Goal: Information Seeking & Learning: Stay updated

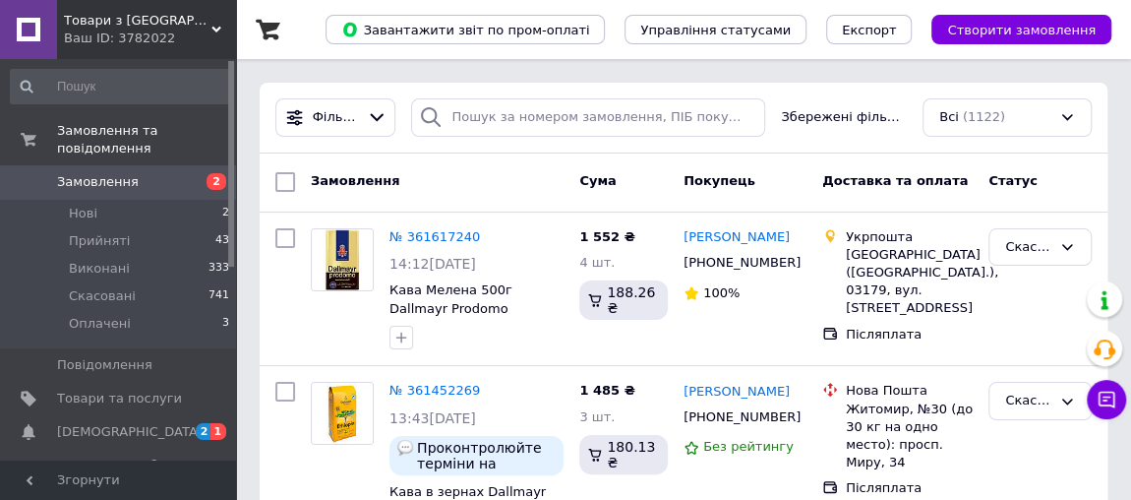
drag, startPoint x: 0, startPoint y: 0, endPoint x: 252, endPoint y: 365, distance: 443.4
click at [134, 423] on span "[DEMOGRAPHIC_DATA]" at bounding box center [119, 432] width 125 height 18
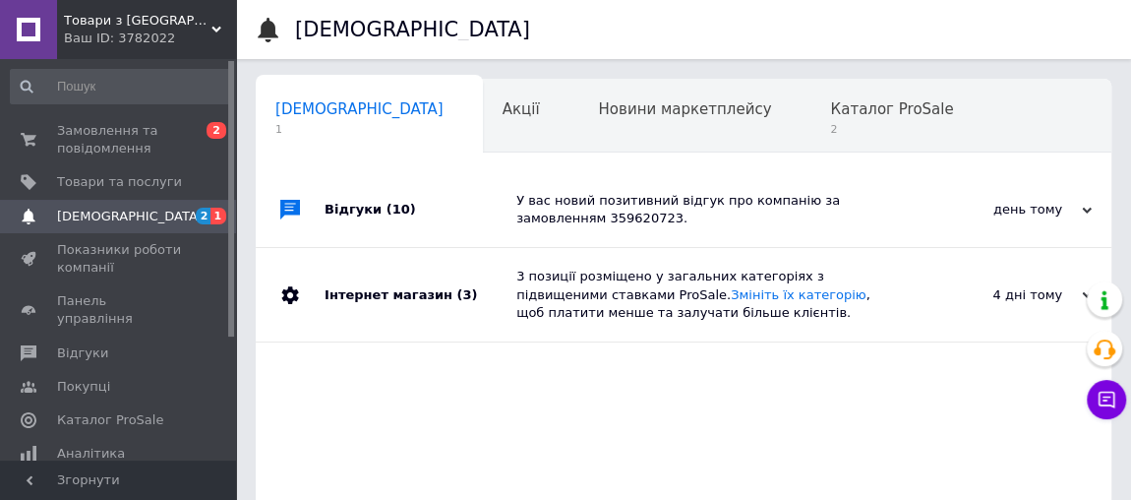
scroll to position [0, 10]
click at [820, 104] on span "Каталог ProSale" at bounding box center [881, 109] width 123 height 18
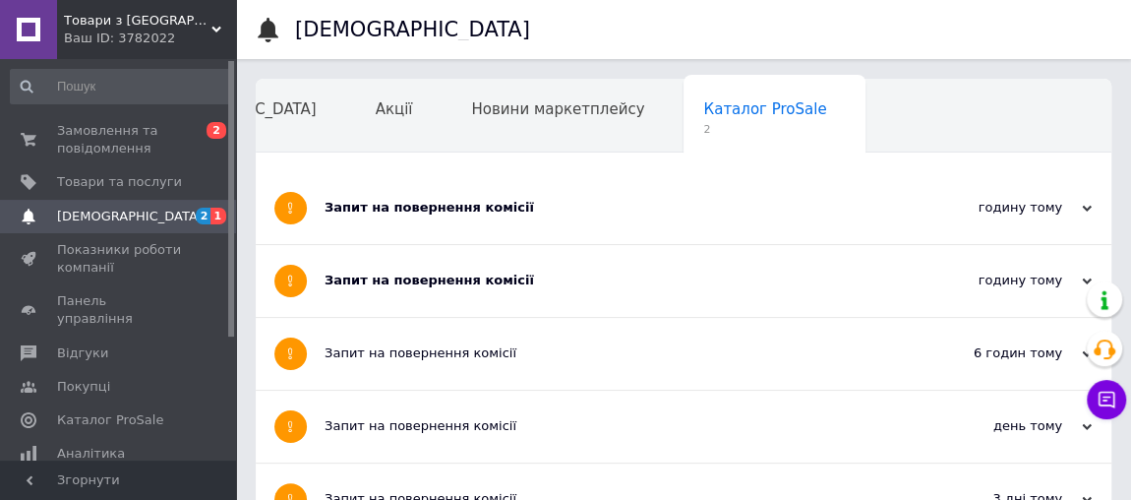
click at [499, 272] on div "Запит на повернення комісії" at bounding box center [610, 281] width 571 height 18
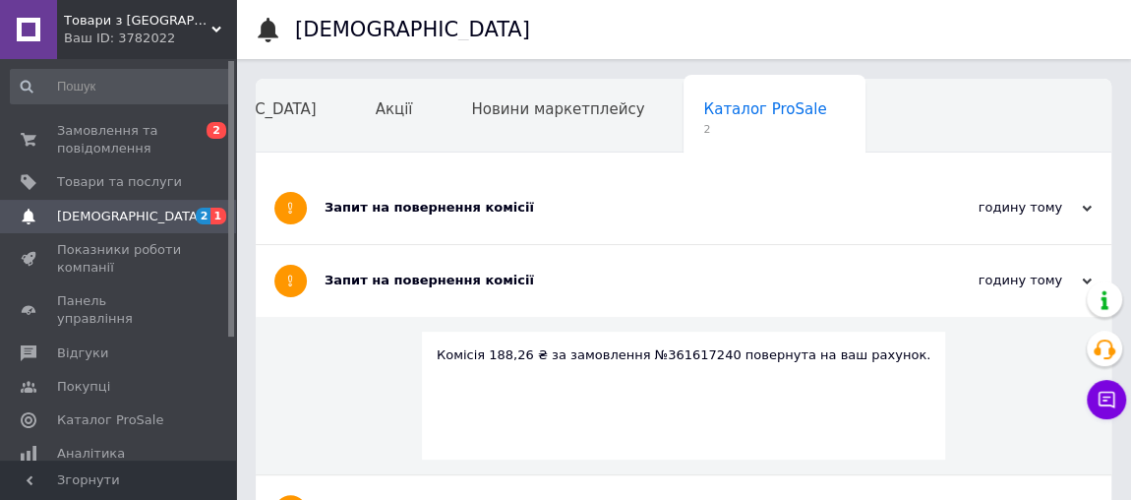
click at [485, 205] on div "Запит на повернення комісії" at bounding box center [610, 208] width 571 height 18
click at [481, 211] on div "Запит на повернення комісії" at bounding box center [610, 208] width 571 height 18
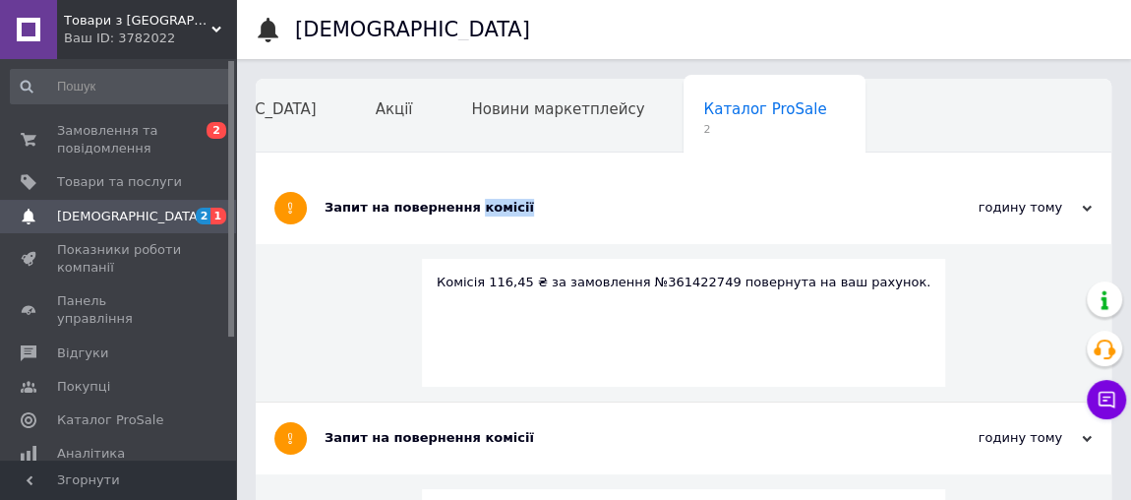
click at [305, 175] on span "Навчання та заходи" at bounding box center [227, 184] width 156 height 18
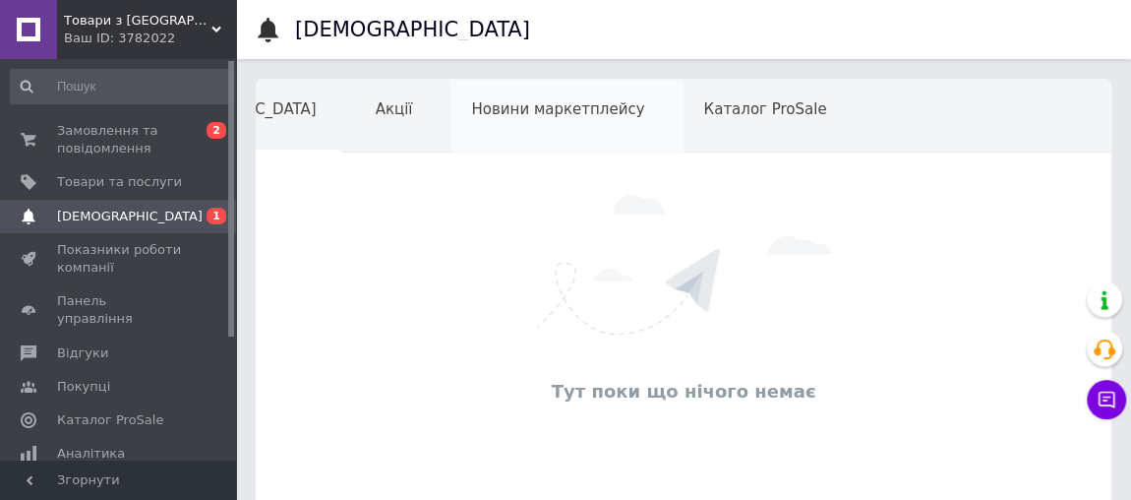
click at [471, 111] on span "Новини маркетплейсу" at bounding box center [557, 109] width 173 height 18
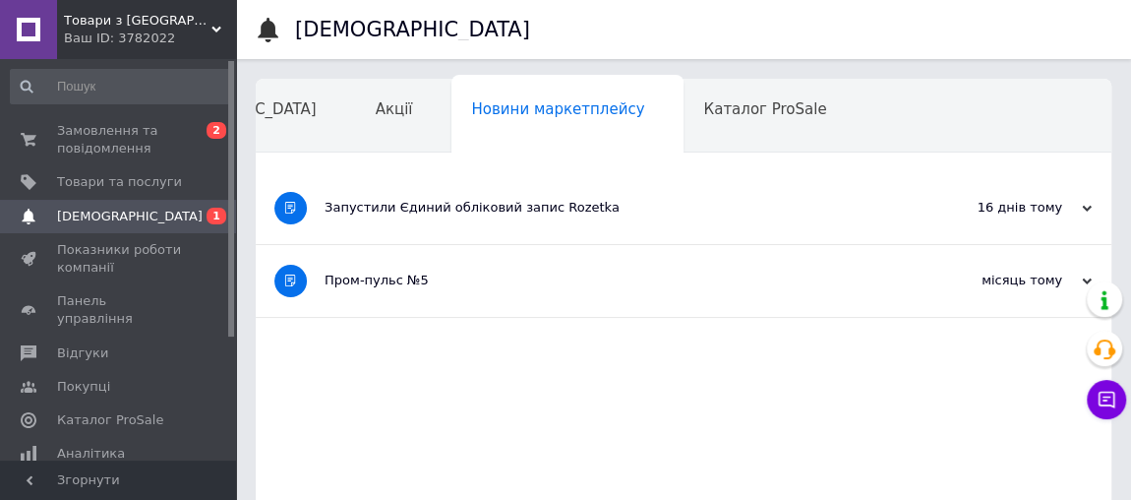
click at [577, 207] on div "Запустили Єдиний обліковий запис Rozetka" at bounding box center [610, 208] width 571 height 18
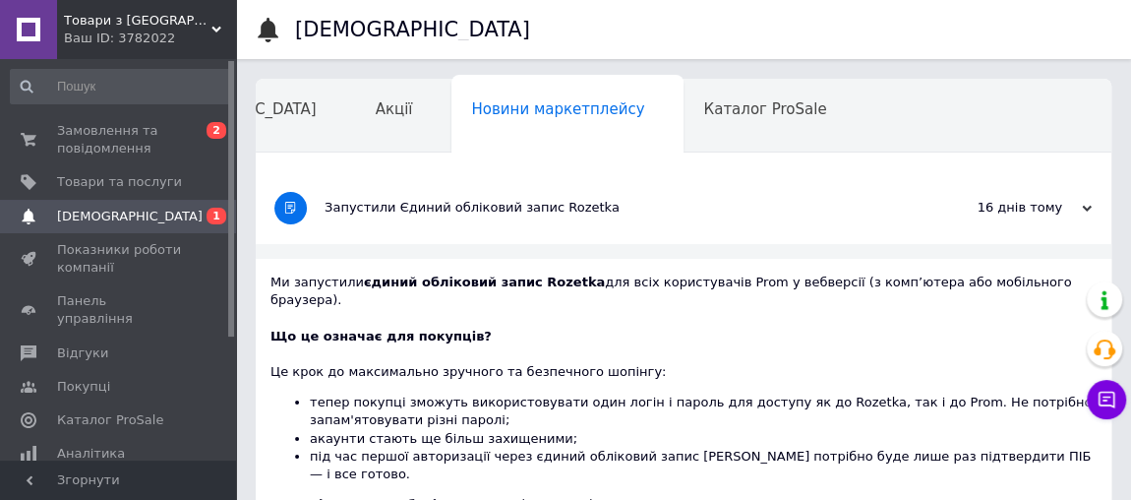
click at [824, 206] on div "Запустили Єдиний обліковий запис Rozetka" at bounding box center [610, 208] width 571 height 18
click at [344, 154] on div "Навчання та заходи" at bounding box center [236, 191] width 215 height 75
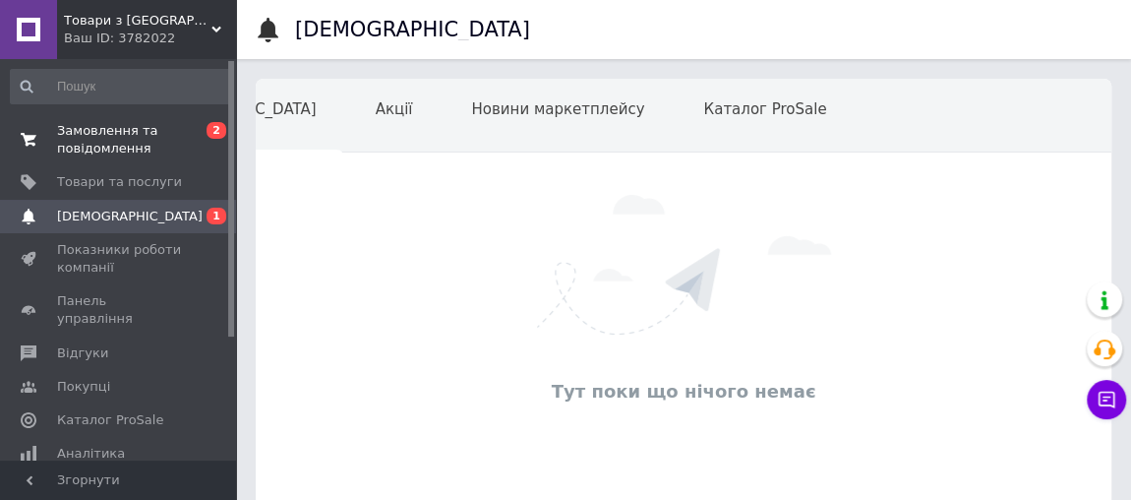
click at [125, 135] on span "Замовлення та повідомлення" at bounding box center [119, 139] width 125 height 35
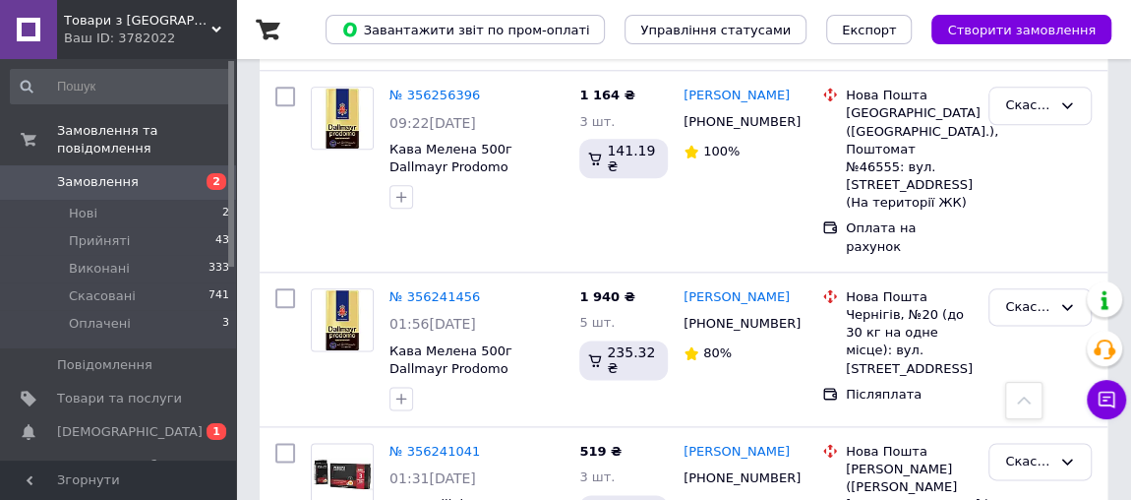
scroll to position [16089, 0]
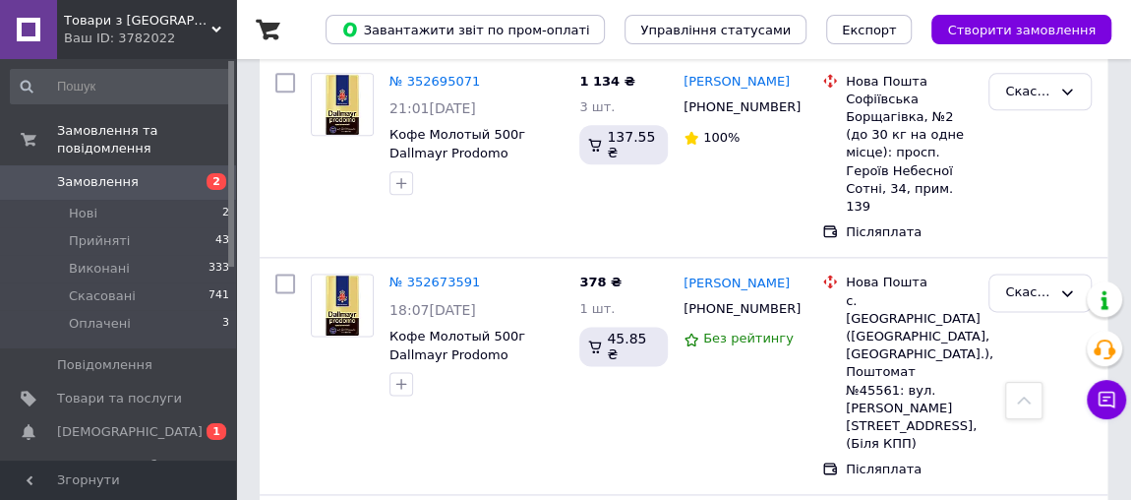
scroll to position [16134, 0]
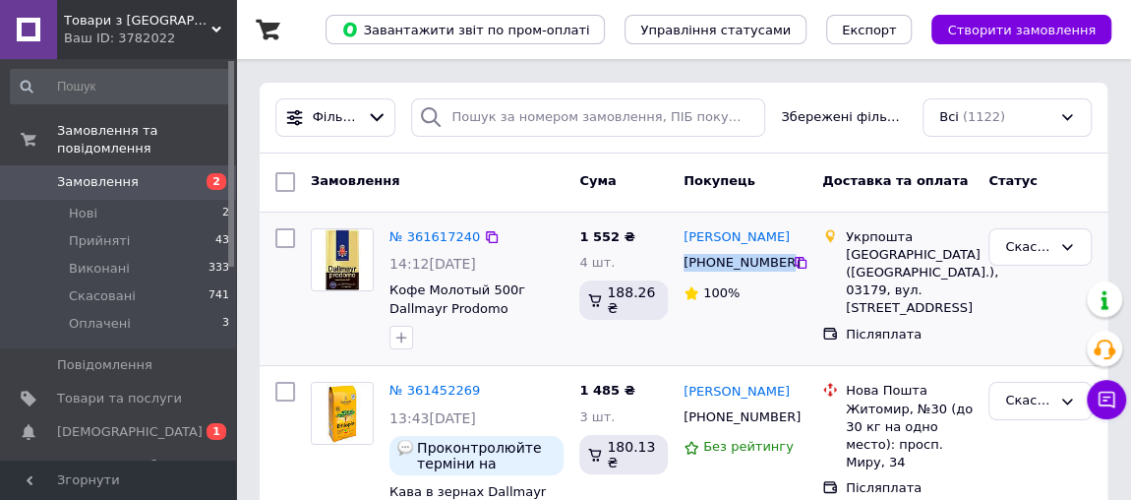
drag, startPoint x: 767, startPoint y: 262, endPoint x: 687, endPoint y: 274, distance: 81.7
click at [687, 274] on div "[PHONE_NUMBER]" at bounding box center [736, 263] width 113 height 26
copy div "[PHONE_NUMBER]"
